Goal: Task Accomplishment & Management: Use online tool/utility

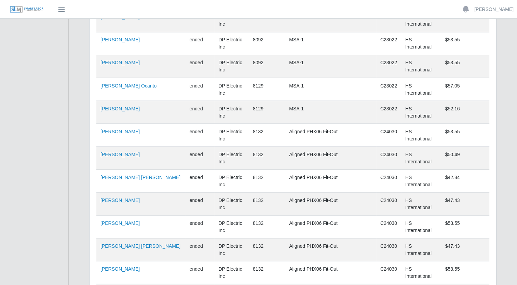
scroll to position [5079, 0]
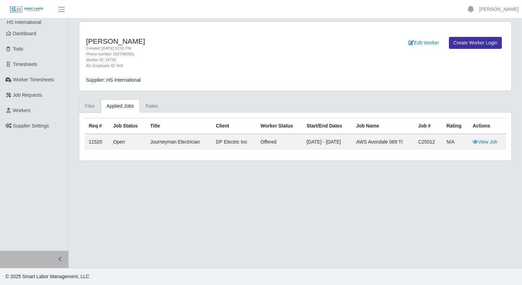
click at [94, 109] on link "Files" at bounding box center [90, 105] width 22 height 13
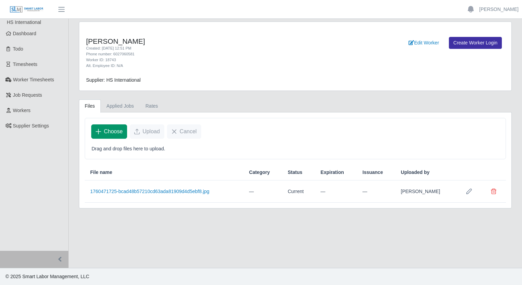
click at [111, 131] on span "Choose" at bounding box center [113, 131] width 19 height 8
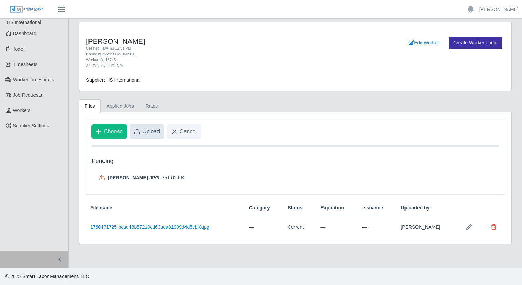
click at [146, 127] on span "Upload" at bounding box center [151, 131] width 17 height 8
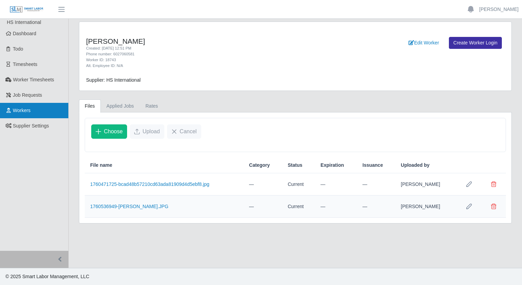
click at [23, 111] on span "Workers" at bounding box center [22, 110] width 18 height 5
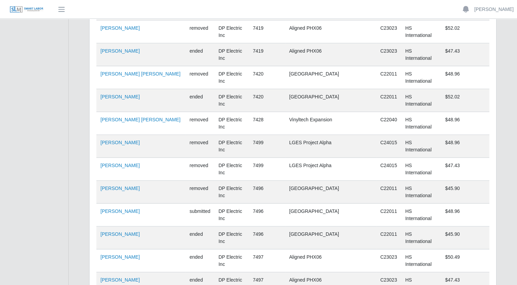
scroll to position [5079, 0]
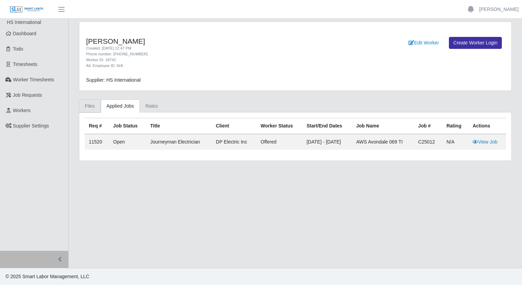
click at [89, 110] on link "Files" at bounding box center [90, 105] width 22 height 13
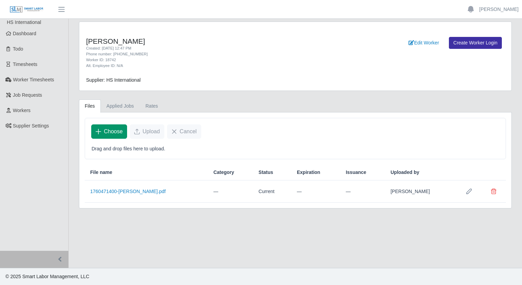
click at [104, 134] on span "Choose" at bounding box center [113, 131] width 19 height 8
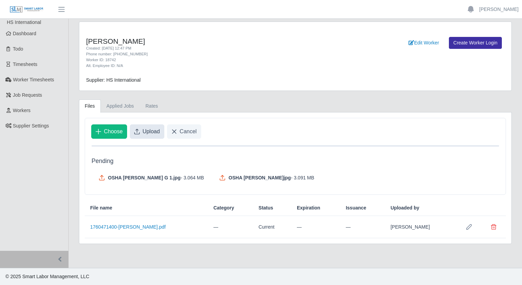
click at [154, 131] on span "Upload" at bounding box center [151, 131] width 17 height 8
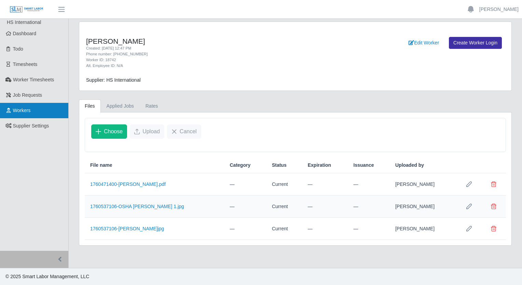
click at [32, 111] on link "Workers" at bounding box center [34, 110] width 68 height 15
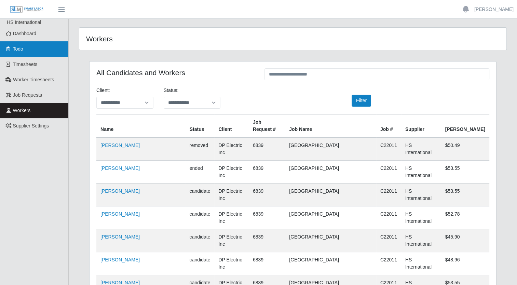
click at [22, 48] on span "Todo" at bounding box center [18, 48] width 10 height 5
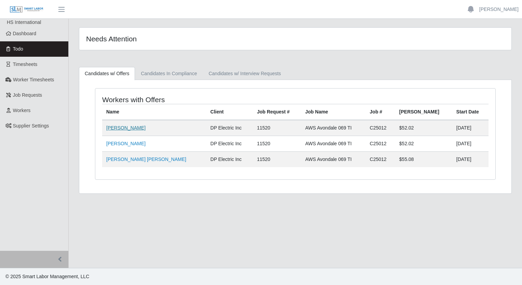
click at [117, 128] on link "[PERSON_NAME]" at bounding box center [125, 127] width 39 height 5
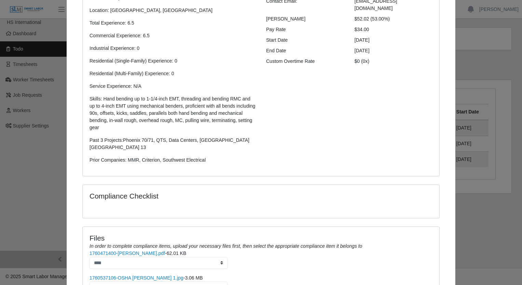
scroll to position [183, 0]
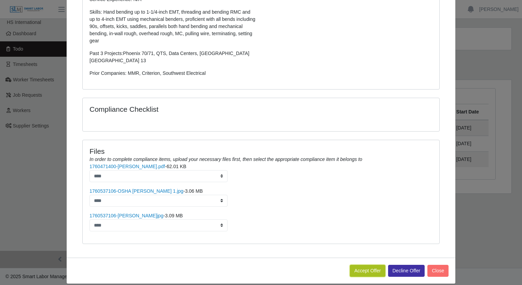
click at [366, 265] on button "Accept Offer" at bounding box center [368, 271] width 36 height 12
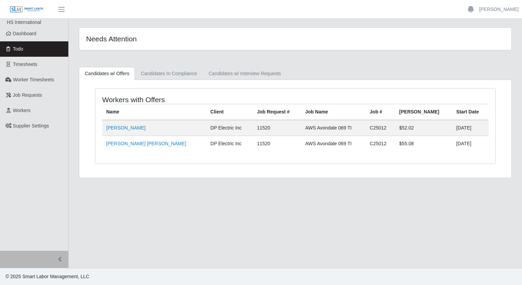
click at [106, 130] on td "[PERSON_NAME]" at bounding box center [154, 128] width 104 height 16
click at [108, 128] on link "[PERSON_NAME]" at bounding box center [125, 127] width 39 height 5
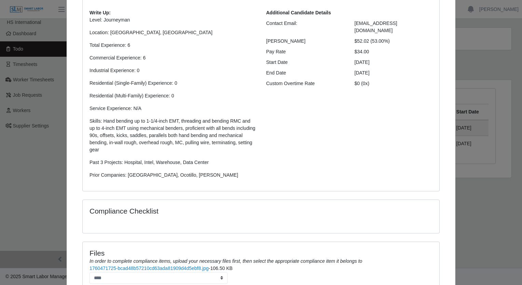
scroll to position [159, 0]
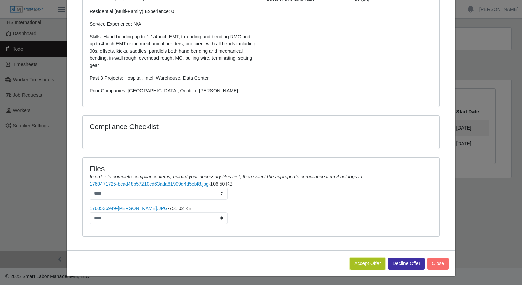
click at [374, 260] on button "Accept Offer" at bounding box center [368, 264] width 36 height 12
